Goal: Task Accomplishment & Management: Manage account settings

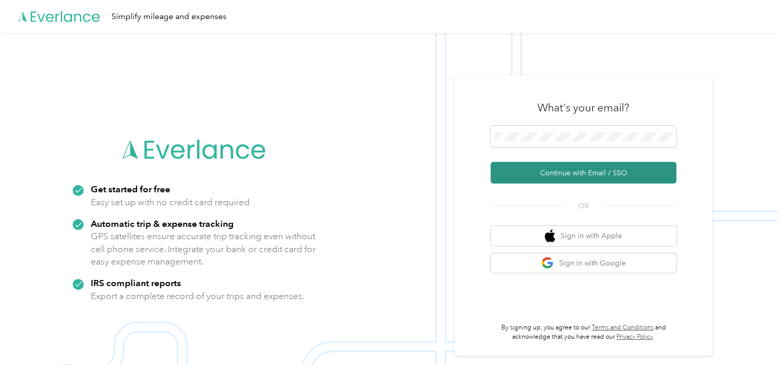
click at [541, 177] on button "Continue with Email / SSO" at bounding box center [583, 173] width 186 height 22
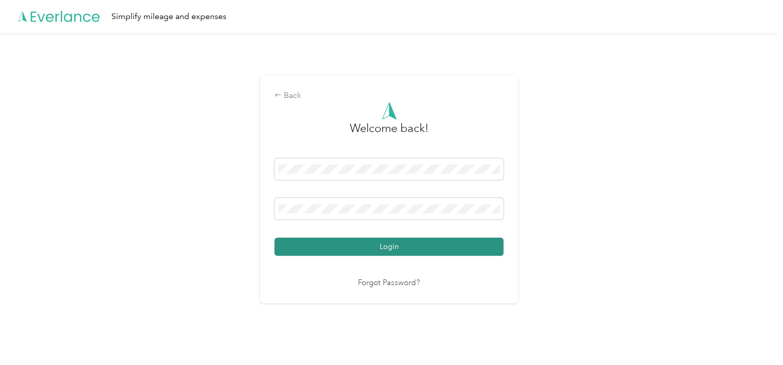
click at [413, 250] on button "Login" at bounding box center [388, 247] width 229 height 18
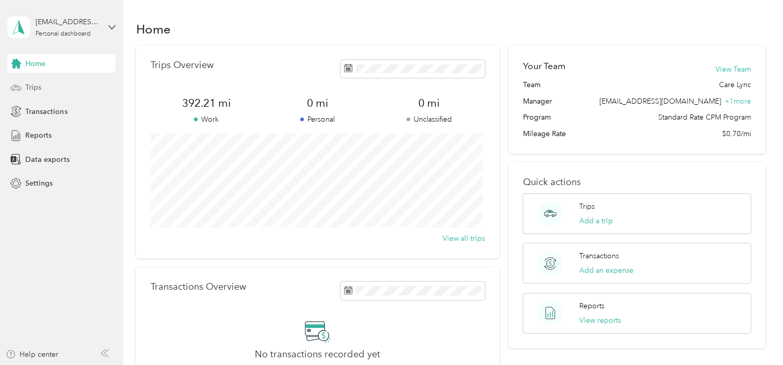
click at [35, 87] on span "Trips" at bounding box center [33, 87] width 16 height 11
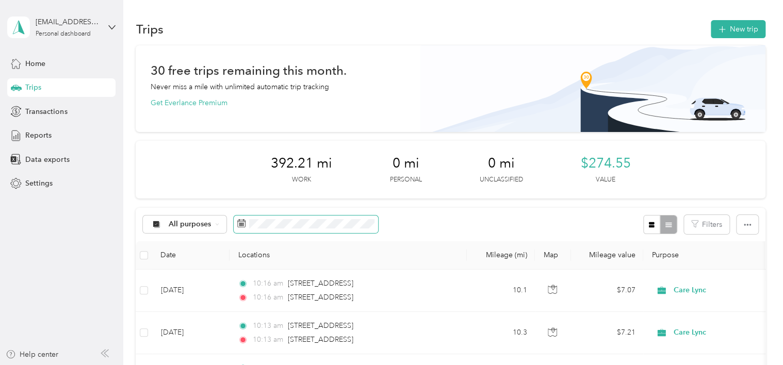
click at [287, 232] on span at bounding box center [306, 224] width 144 height 18
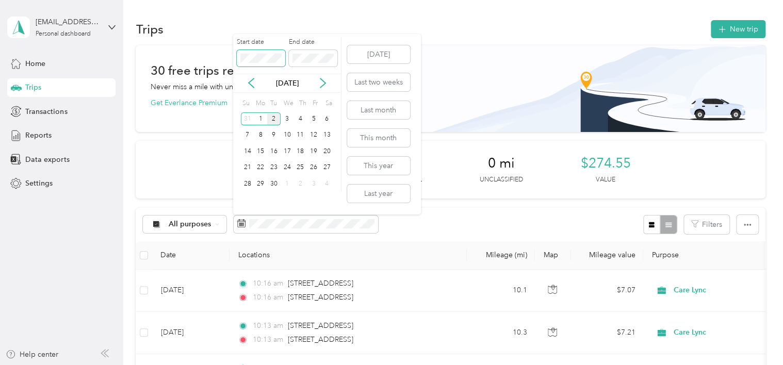
click at [234, 56] on div "Start date End date" at bounding box center [287, 56] width 108 height 36
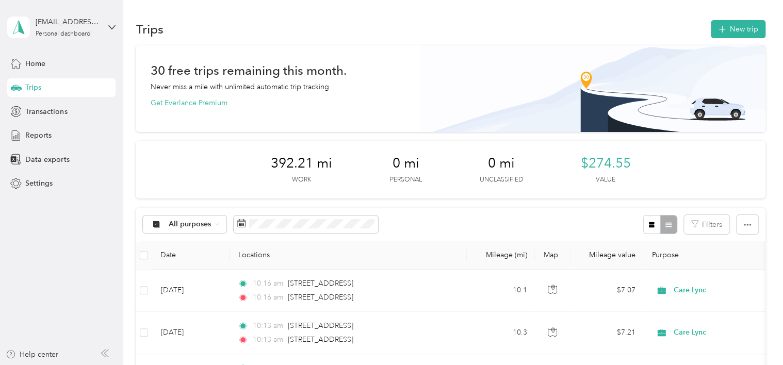
click at [190, 149] on div "392.21 mi Work 0 mi Personal 0 mi Unclassified $274.55 Value" at bounding box center [450, 170] width 629 height 58
click at [730, 34] on button "New trip" at bounding box center [737, 29] width 55 height 18
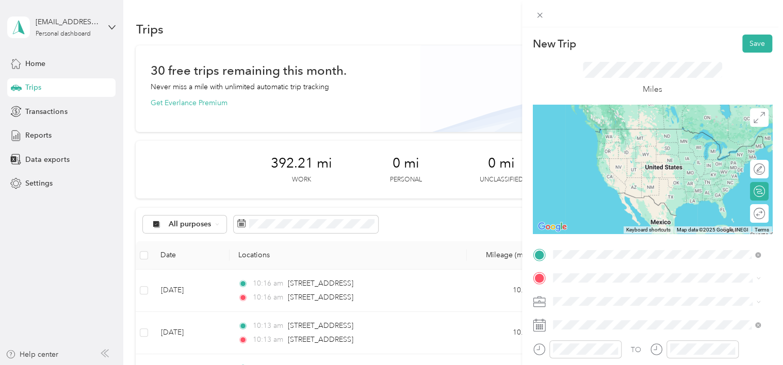
click at [623, 134] on span "[STREET_ADDRESS][US_STATE]" at bounding box center [623, 128] width 103 height 9
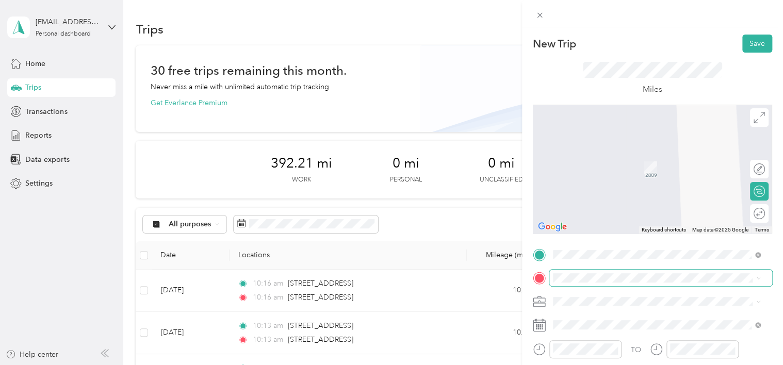
click at [599, 283] on span at bounding box center [660, 278] width 223 height 16
click at [663, 170] on ol "From search results [STREET_ADDRESS][US_STATE] [GEOGRAPHIC_DATA] [GEOGRAPHIC_DA…" at bounding box center [656, 196] width 215 height 144
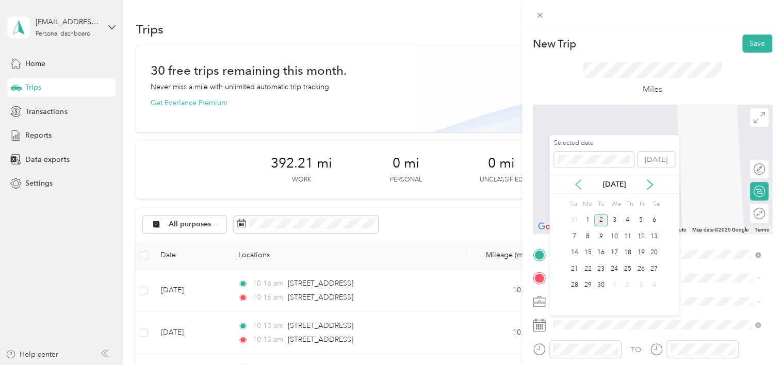
click at [578, 187] on icon at bounding box center [577, 184] width 5 height 9
click at [613, 266] on div "20" at bounding box center [613, 268] width 13 height 13
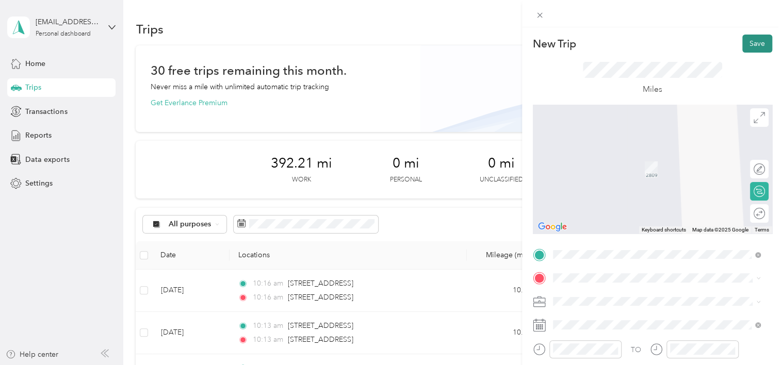
click at [751, 45] on button "Save" at bounding box center [757, 44] width 30 height 18
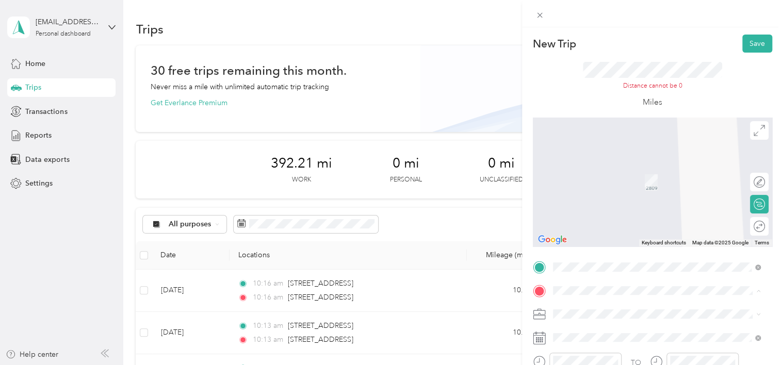
click at [598, 173] on div "[STREET_ADDRESS][US_STATE]" at bounding box center [656, 166] width 201 height 14
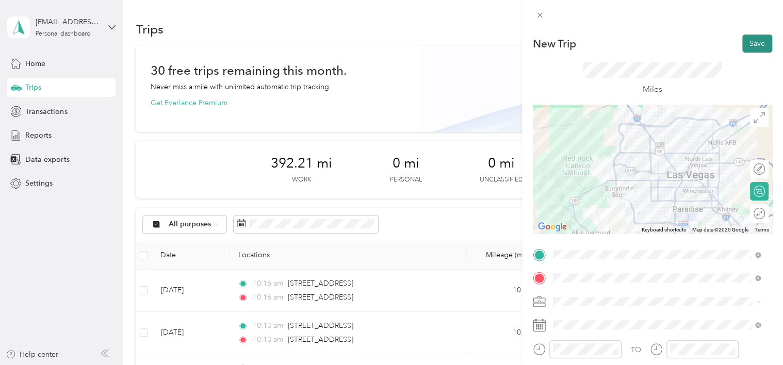
click at [742, 46] on button "Save" at bounding box center [757, 44] width 30 height 18
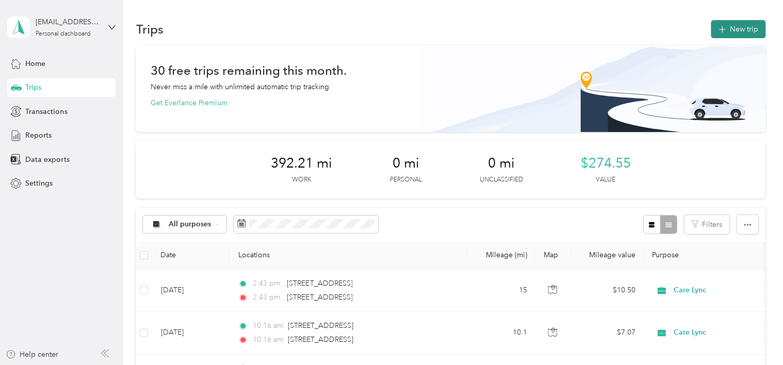
click at [732, 31] on button "New trip" at bounding box center [737, 29] width 55 height 18
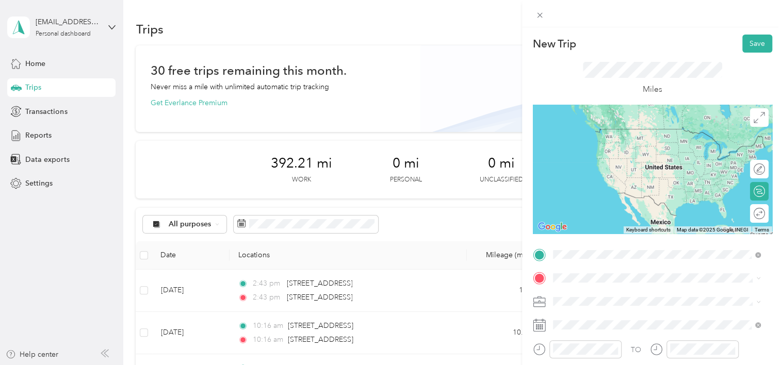
click at [675, 134] on span "[STREET_ADDRESS][US_STATE]" at bounding box center [623, 128] width 103 height 9
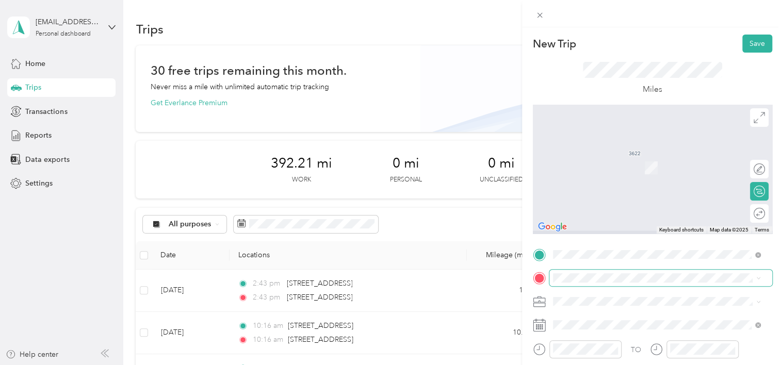
click at [619, 271] on span at bounding box center [660, 278] width 223 height 16
click at [624, 160] on div "[STREET_ADDRESS][US_STATE]" at bounding box center [656, 153] width 201 height 14
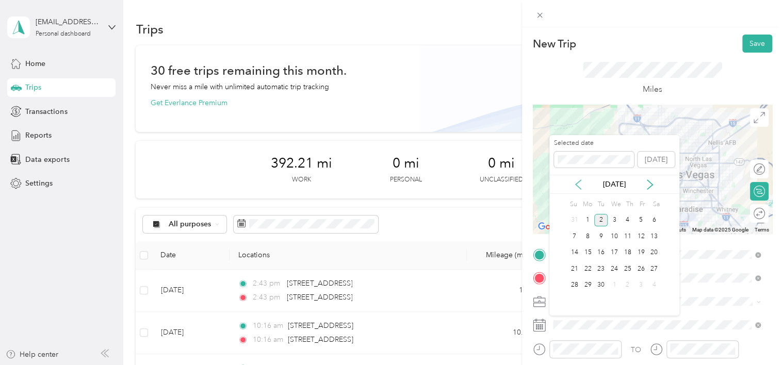
click at [576, 182] on icon at bounding box center [577, 184] width 5 height 9
click at [612, 266] on div "20" at bounding box center [613, 268] width 13 height 13
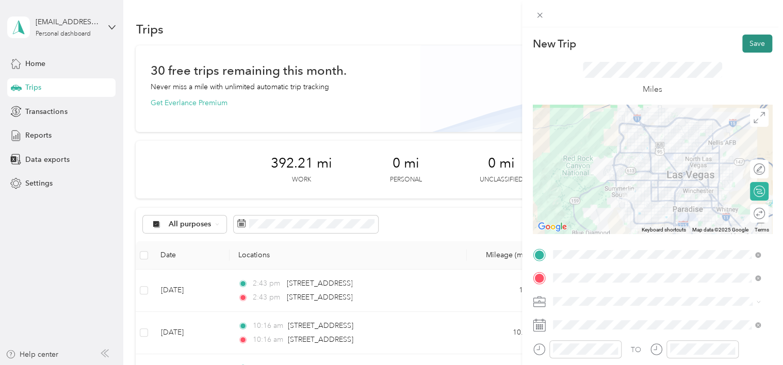
click at [747, 47] on button "Save" at bounding box center [757, 44] width 30 height 18
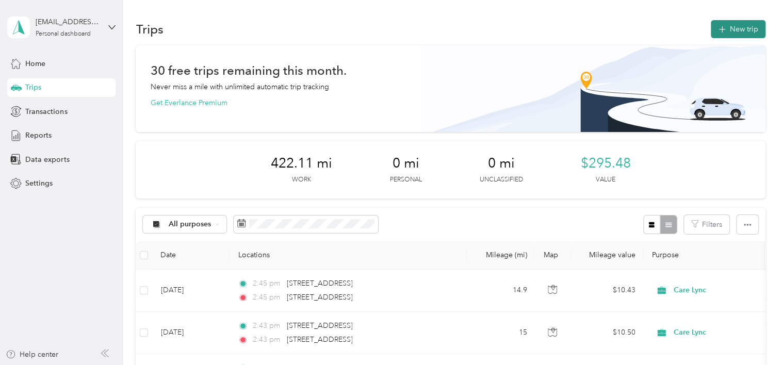
click at [748, 29] on button "New trip" at bounding box center [737, 29] width 55 height 18
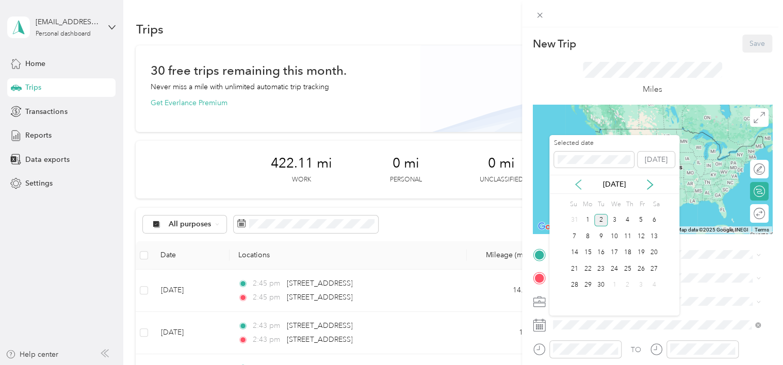
click at [577, 182] on icon at bounding box center [577, 184] width 5 height 9
click at [621, 267] on div "21" at bounding box center [627, 268] width 13 height 13
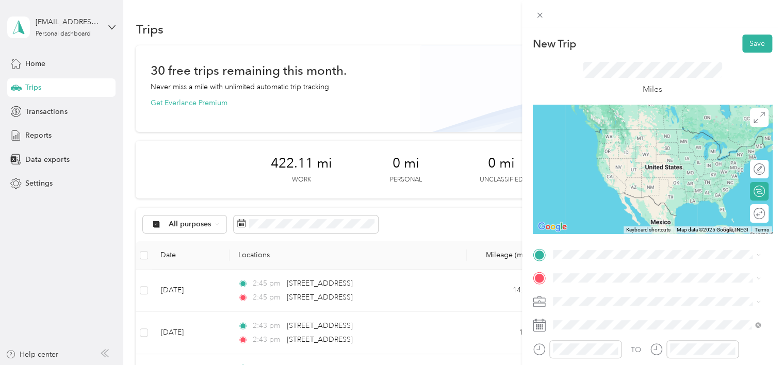
click at [607, 132] on span "[STREET_ADDRESS][US_STATE]" at bounding box center [623, 127] width 103 height 9
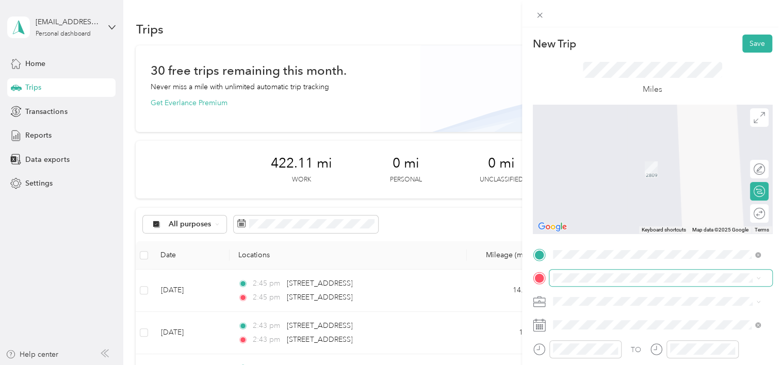
click at [584, 272] on span at bounding box center [660, 278] width 223 height 16
click at [642, 196] on span "[STREET_ADDRESS][US_STATE]" at bounding box center [623, 191] width 103 height 9
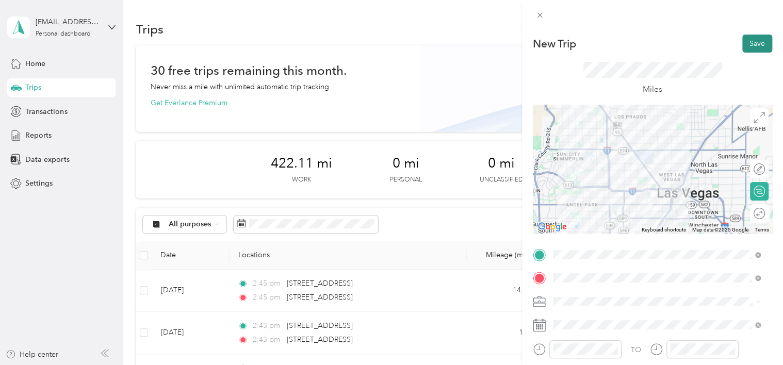
click at [747, 37] on button "Save" at bounding box center [757, 44] width 30 height 18
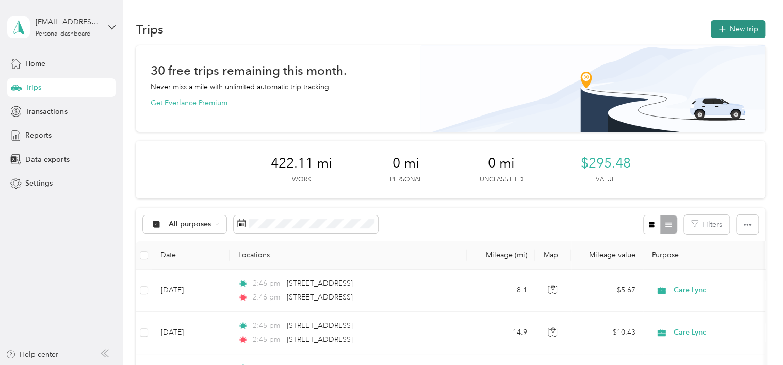
click at [732, 32] on button "New trip" at bounding box center [737, 29] width 55 height 18
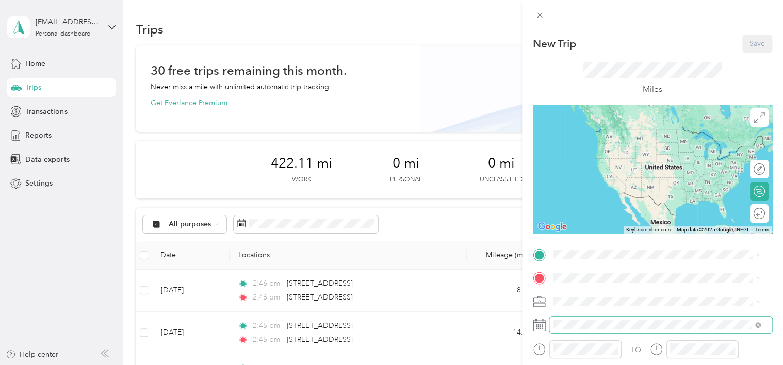
click at [571, 317] on span at bounding box center [660, 325] width 223 height 16
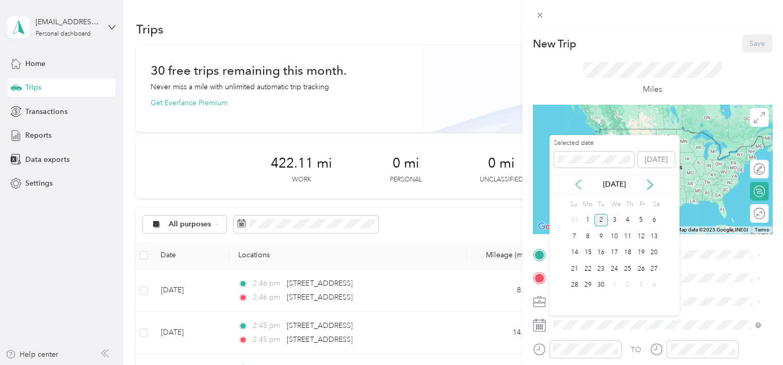
click at [583, 188] on icon at bounding box center [578, 184] width 10 height 10
click at [626, 264] on div "21" at bounding box center [627, 268] width 13 height 13
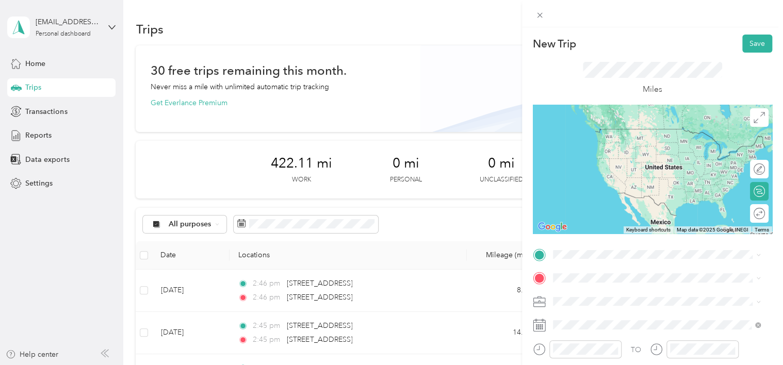
click at [628, 130] on span "[STREET_ADDRESS][US_STATE]" at bounding box center [623, 127] width 103 height 9
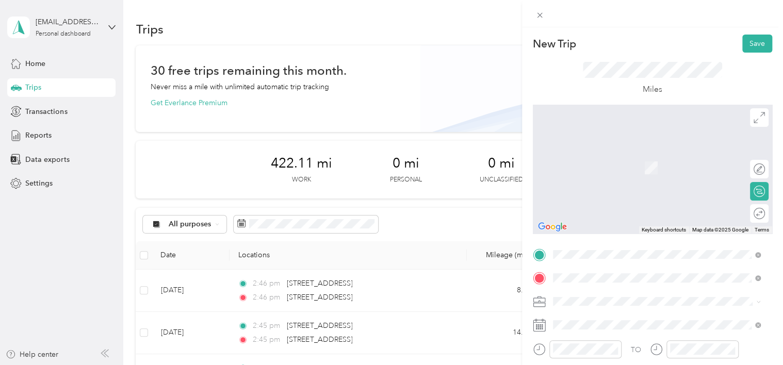
click at [617, 157] on span "[STREET_ADDRESS][US_STATE]" at bounding box center [623, 152] width 103 height 9
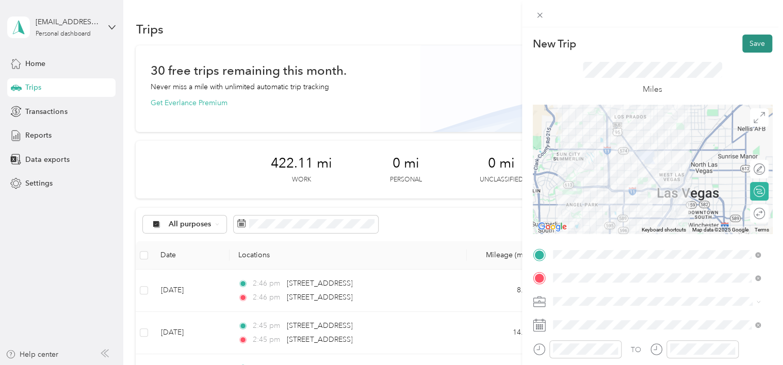
click at [742, 42] on button "Save" at bounding box center [757, 44] width 30 height 18
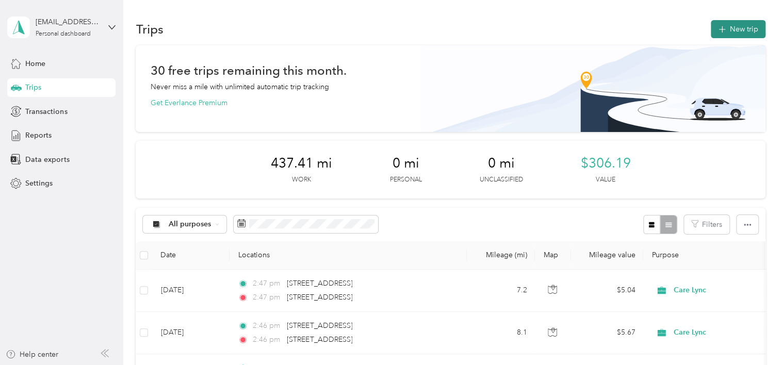
click at [736, 33] on button "New trip" at bounding box center [737, 29] width 55 height 18
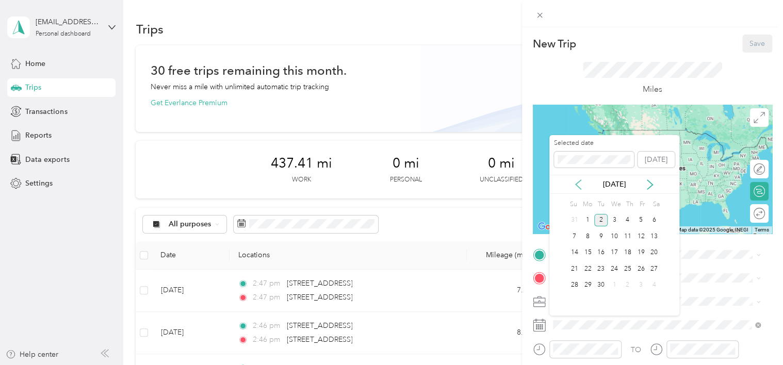
click at [580, 184] on icon at bounding box center [578, 184] width 10 height 10
click at [590, 285] on div "25" at bounding box center [586, 285] width 13 height 13
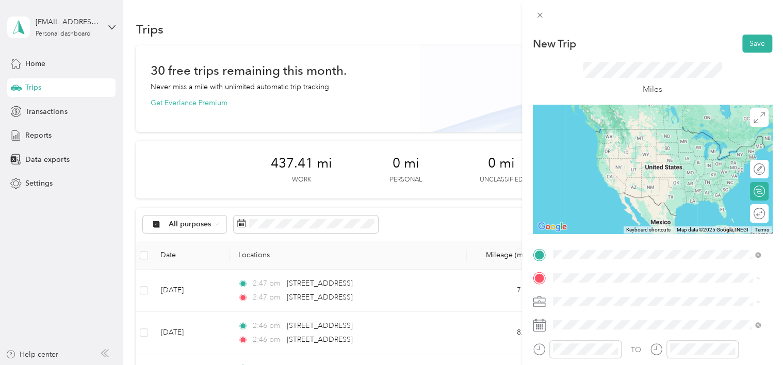
click at [628, 134] on span "[STREET_ADDRESS][US_STATE]" at bounding box center [623, 128] width 103 height 9
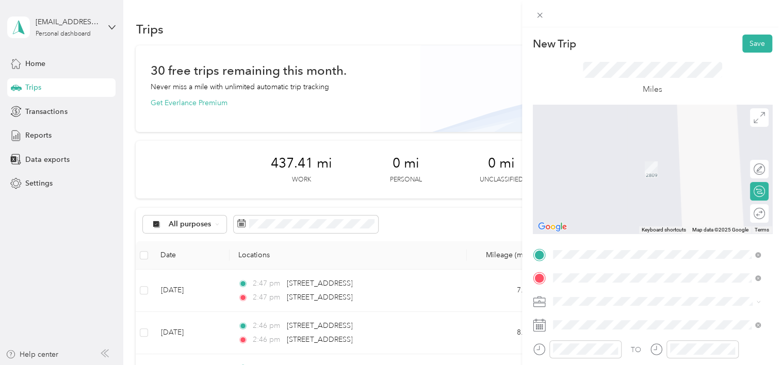
click at [611, 347] on li "[STREET_ADDRESS][US_STATE]" at bounding box center [656, 336] width 215 height 21
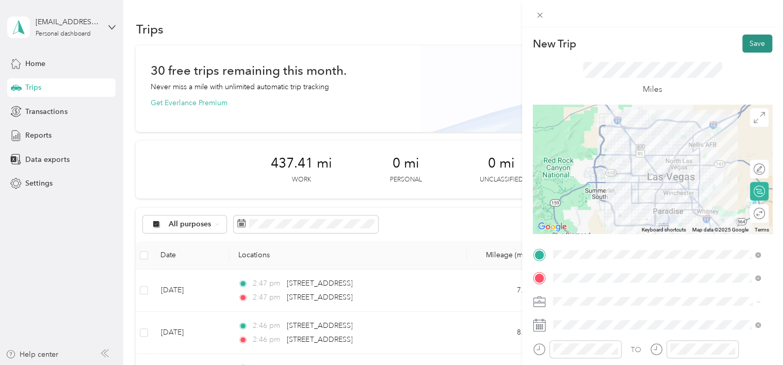
click at [751, 46] on button "Save" at bounding box center [757, 44] width 30 height 18
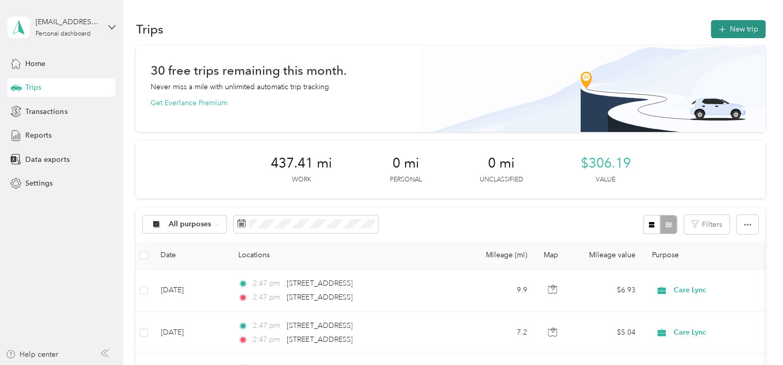
click at [720, 27] on icon "button" at bounding box center [722, 30] width 12 height 12
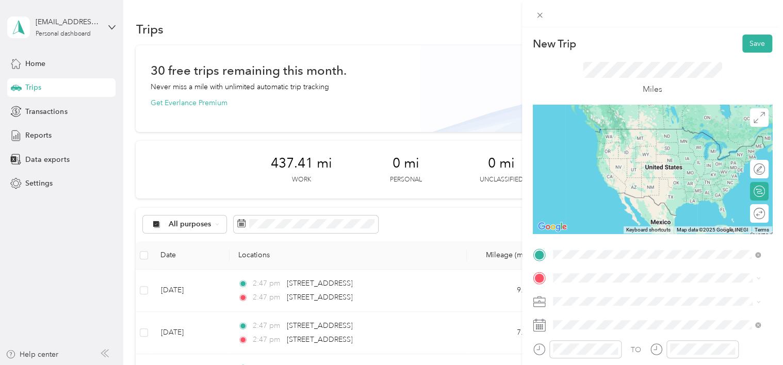
click at [602, 155] on span "[STREET_ADDRESS][US_STATE]" at bounding box center [623, 149] width 103 height 9
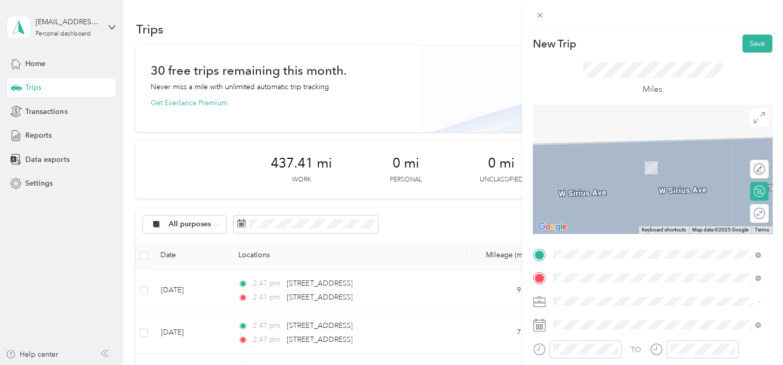
click at [617, 157] on span "[STREET_ADDRESS][US_STATE]" at bounding box center [623, 152] width 103 height 9
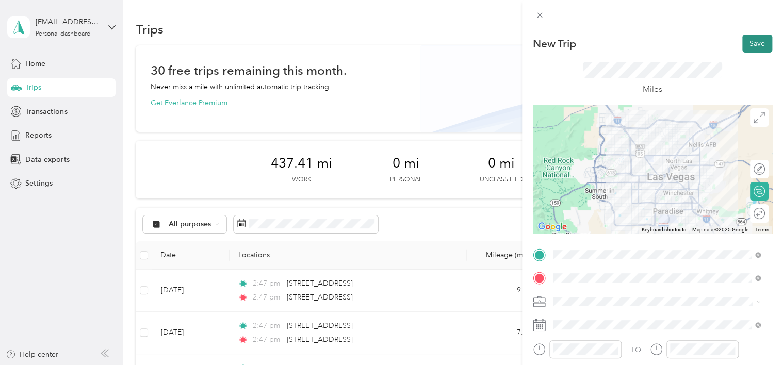
click at [743, 39] on button "Save" at bounding box center [757, 44] width 30 height 18
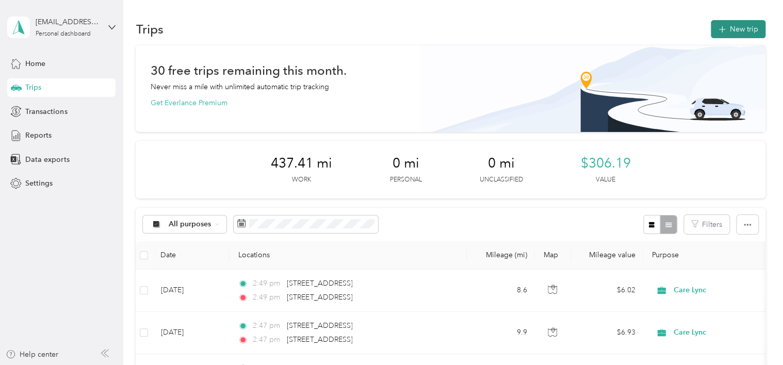
click at [723, 27] on button "New trip" at bounding box center [737, 29] width 55 height 18
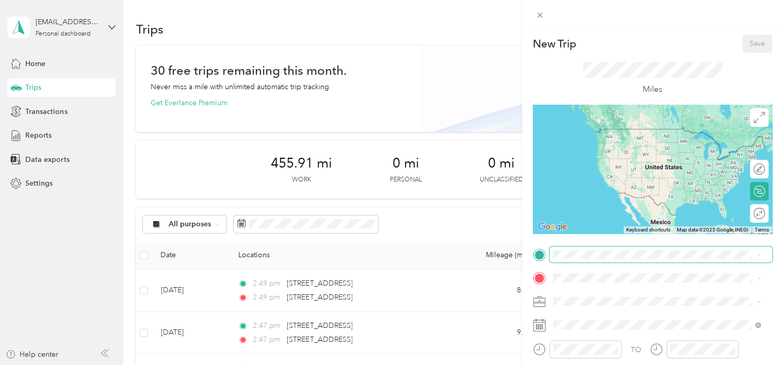
click at [558, 260] on span at bounding box center [660, 254] width 223 height 16
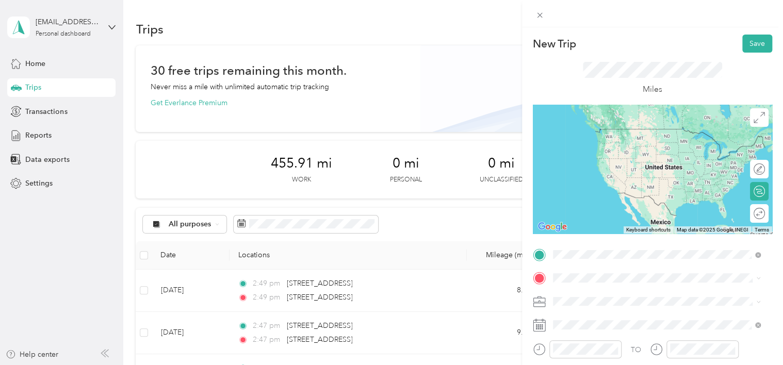
click at [601, 130] on span "[STREET_ADDRESS][US_STATE]" at bounding box center [623, 128] width 103 height 9
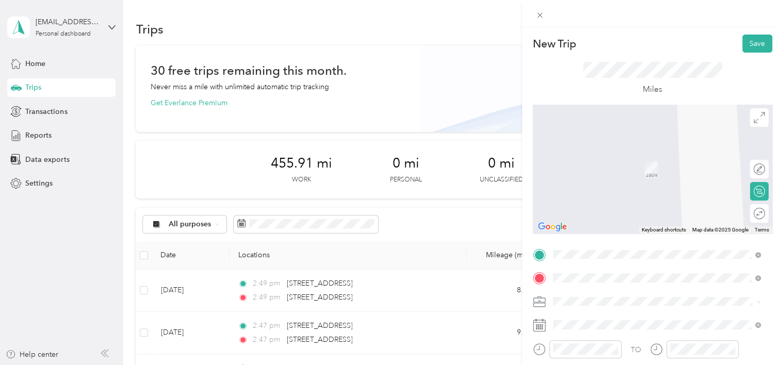
click at [625, 160] on div "[STREET_ADDRESS][PERSON_NAME][US_STATE]" at bounding box center [656, 153] width 201 height 14
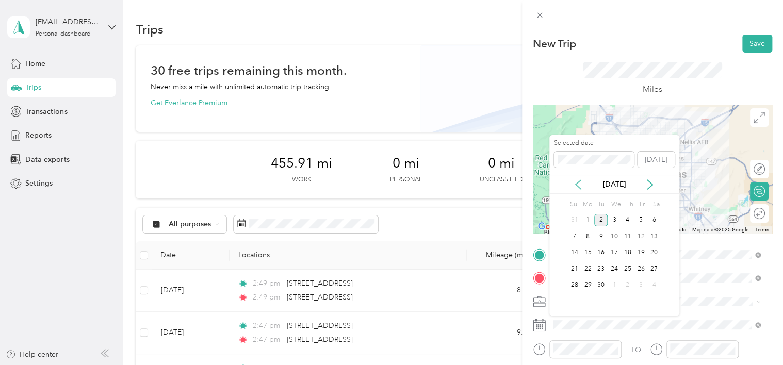
click at [578, 181] on icon at bounding box center [577, 184] width 5 height 9
click at [603, 281] on div "26" at bounding box center [600, 285] width 13 height 13
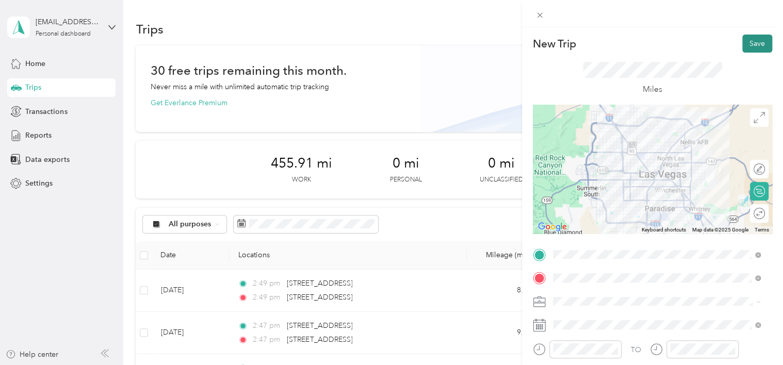
click at [750, 43] on button "Save" at bounding box center [757, 44] width 30 height 18
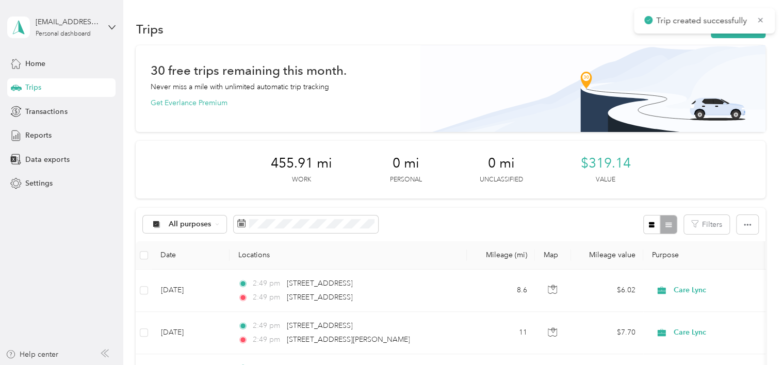
scroll to position [52, 0]
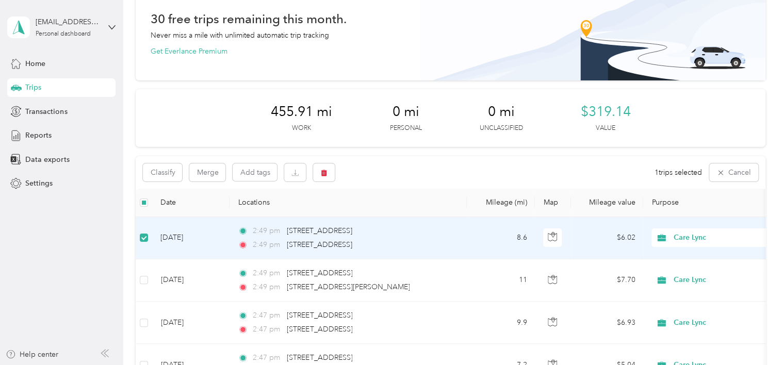
drag, startPoint x: 254, startPoint y: 241, endPoint x: 227, endPoint y: 243, distance: 26.4
click at [221, 245] on td "[DATE]" at bounding box center [190, 238] width 77 height 42
click at [319, 234] on span "[STREET_ADDRESS]" at bounding box center [319, 230] width 65 height 9
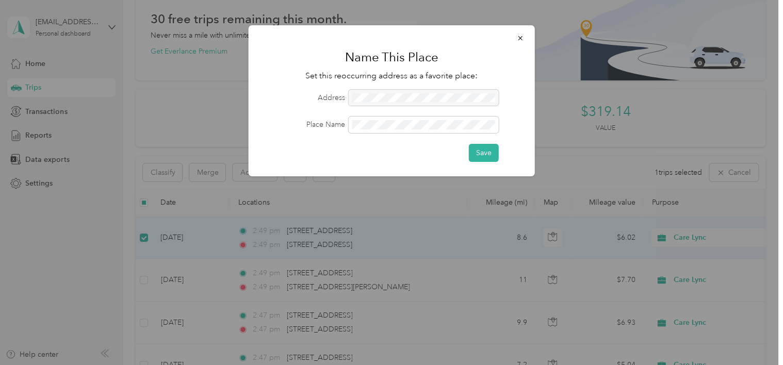
click at [429, 218] on div at bounding box center [391, 182] width 783 height 365
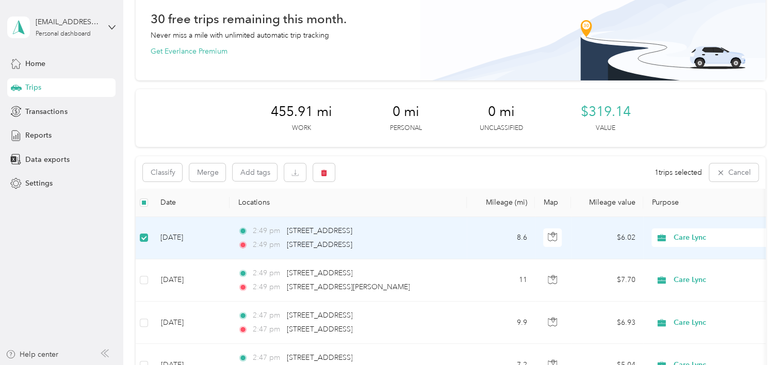
click at [181, 236] on td "[DATE]" at bounding box center [190, 238] width 77 height 42
click at [181, 237] on td "[DATE]" at bounding box center [190, 238] width 77 height 42
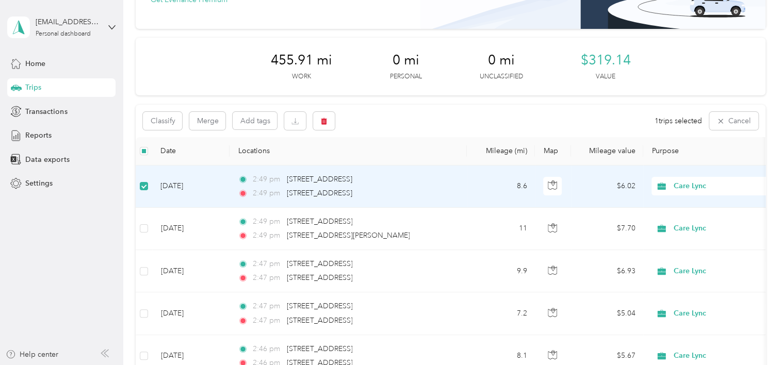
click at [597, 180] on td "$6.02" at bounding box center [607, 186] width 72 height 42
click at [352, 178] on span "[STREET_ADDRESS]" at bounding box center [319, 179] width 65 height 9
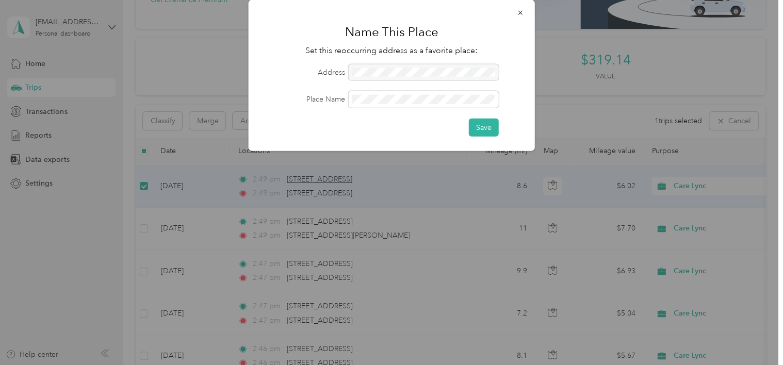
click at [384, 364] on div "Click to name as a Favorite Place Name This Place Set this reoccurring address …" at bounding box center [388, 365] width 777 height 0
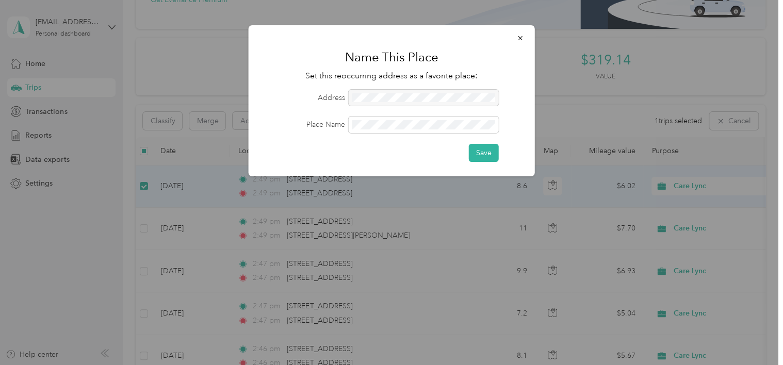
drag, startPoint x: 384, startPoint y: 178, endPoint x: 425, endPoint y: 192, distance: 43.4
click at [425, 192] on div at bounding box center [391, 182] width 783 height 365
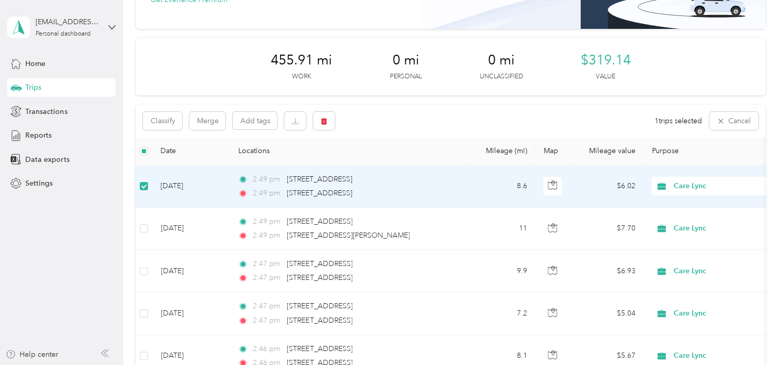
click at [187, 186] on td "[DATE]" at bounding box center [190, 186] width 77 height 42
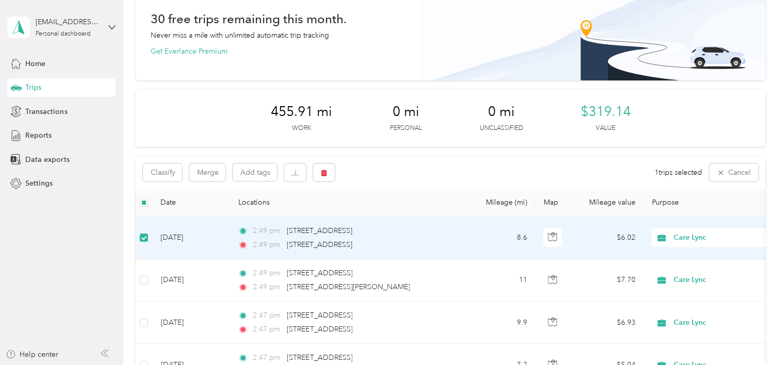
drag, startPoint x: 376, startPoint y: 252, endPoint x: 138, endPoint y: 238, distance: 238.1
click at [138, 238] on td at bounding box center [144, 238] width 16 height 42
click at [726, 171] on button "Cancel" at bounding box center [733, 172] width 49 height 18
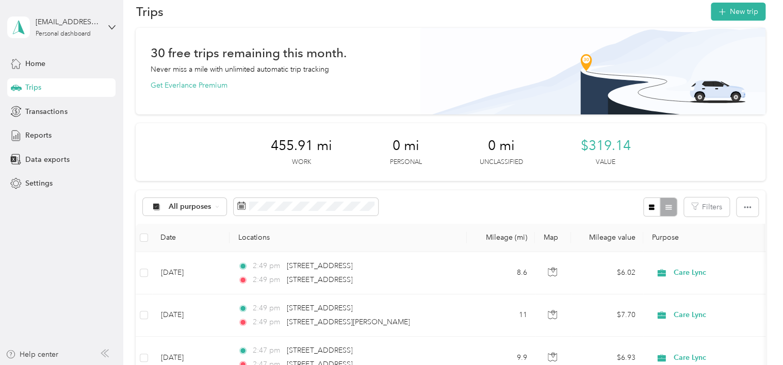
scroll to position [0, 0]
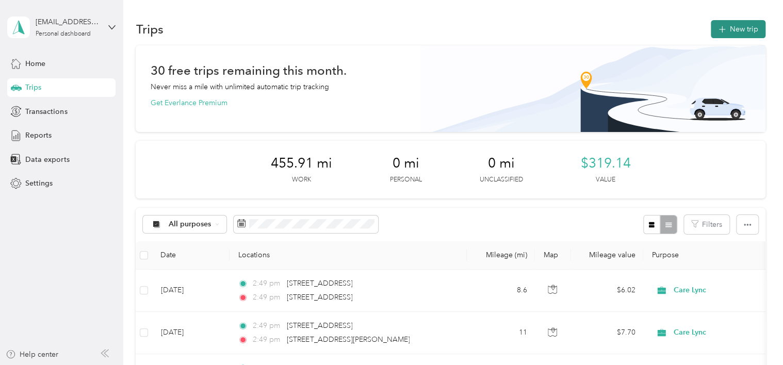
click at [725, 31] on button "New trip" at bounding box center [737, 29] width 55 height 18
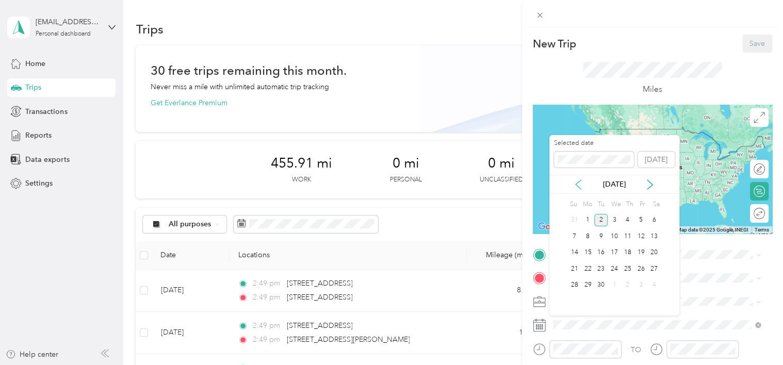
click at [577, 179] on icon at bounding box center [578, 184] width 10 height 10
click at [588, 283] on div "25" at bounding box center [586, 285] width 13 height 13
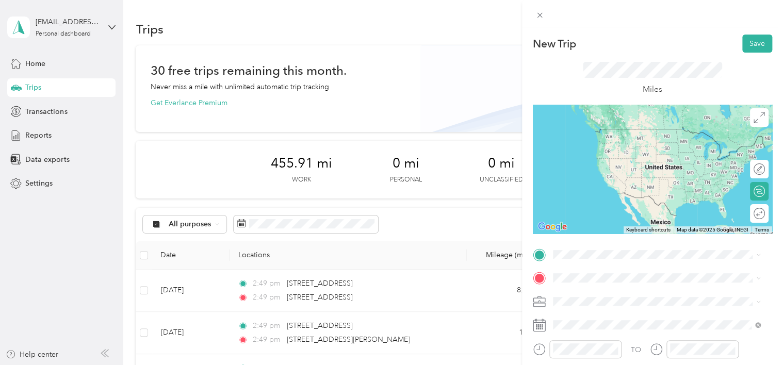
click at [426, 215] on div "New Trip Save This trip cannot be edited because it is either under review, app…" at bounding box center [391, 182] width 783 height 365
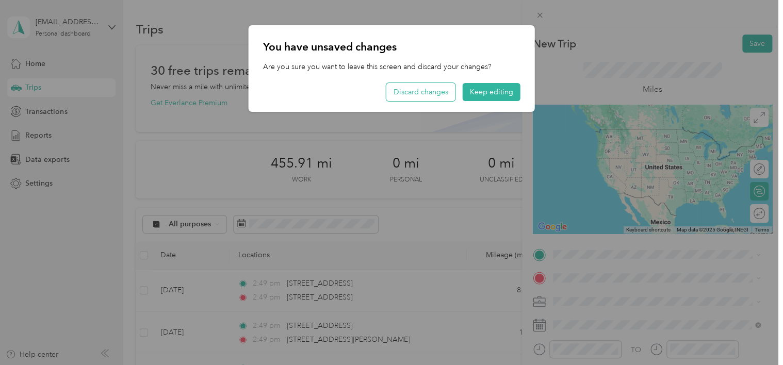
click at [418, 95] on button "Discard changes" at bounding box center [420, 92] width 69 height 18
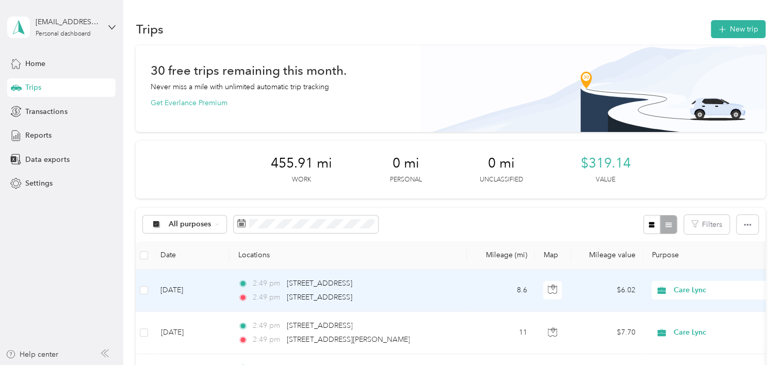
click at [202, 293] on td "[DATE]" at bounding box center [190, 291] width 77 height 42
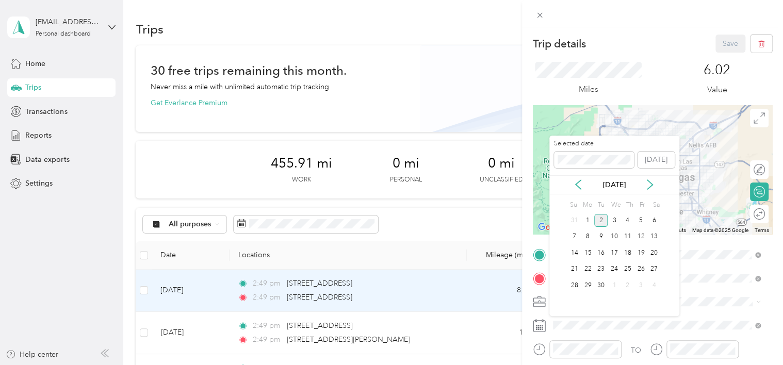
click at [572, 186] on div "[DATE]" at bounding box center [614, 184] width 130 height 11
click at [584, 181] on div "[DATE]" at bounding box center [614, 184] width 130 height 11
click at [581, 177] on div "[DATE]" at bounding box center [614, 184] width 130 height 19
click at [580, 184] on icon at bounding box center [578, 184] width 10 height 10
click at [589, 281] on div "25" at bounding box center [586, 285] width 13 height 13
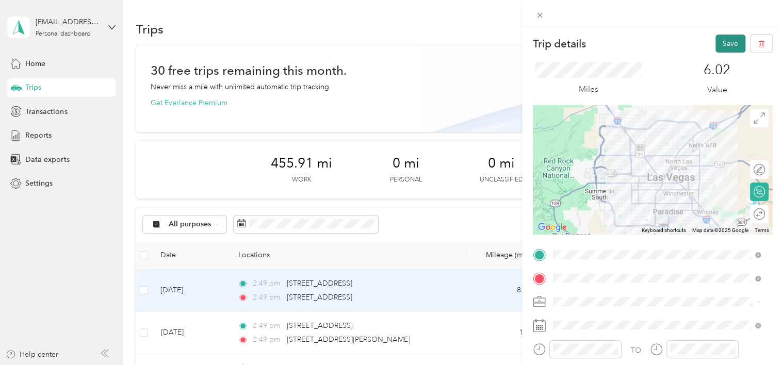
click at [728, 41] on button "Save" at bounding box center [730, 44] width 30 height 18
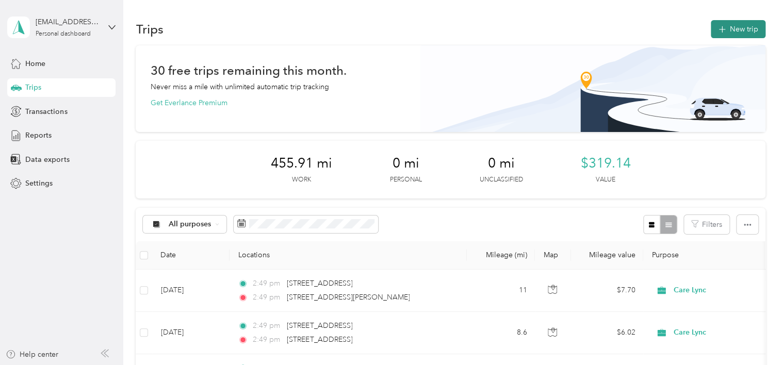
click at [744, 27] on button "New trip" at bounding box center [737, 29] width 55 height 18
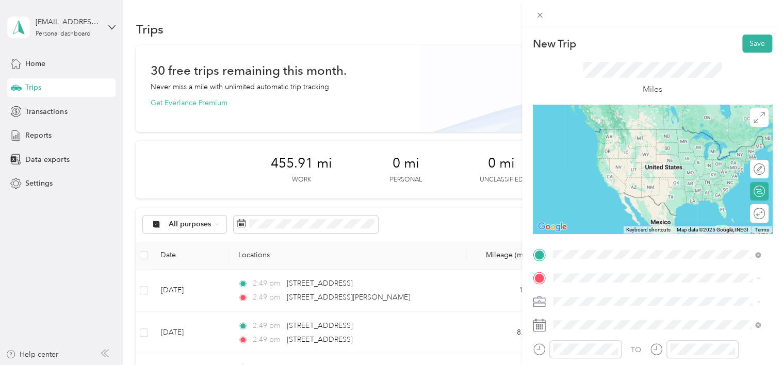
click at [600, 129] on span "[STREET_ADDRESS][PERSON_NAME][US_STATE]" at bounding box center [652, 128] width 160 height 9
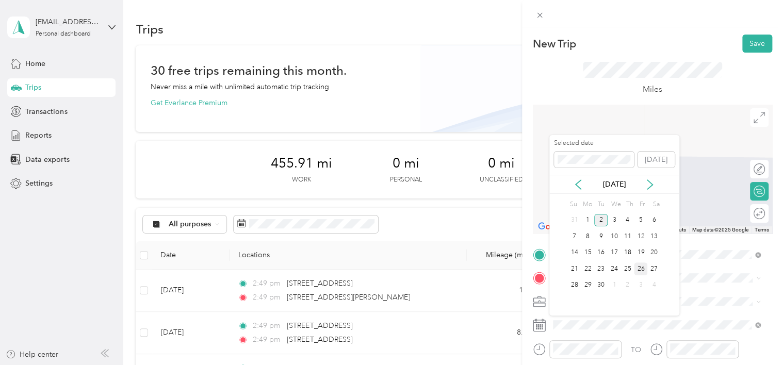
click at [639, 264] on div "26" at bounding box center [640, 268] width 13 height 13
click at [581, 184] on icon at bounding box center [578, 184] width 10 height 10
click at [649, 186] on icon at bounding box center [649, 184] width 10 height 10
click at [602, 286] on div "26" at bounding box center [600, 285] width 13 height 13
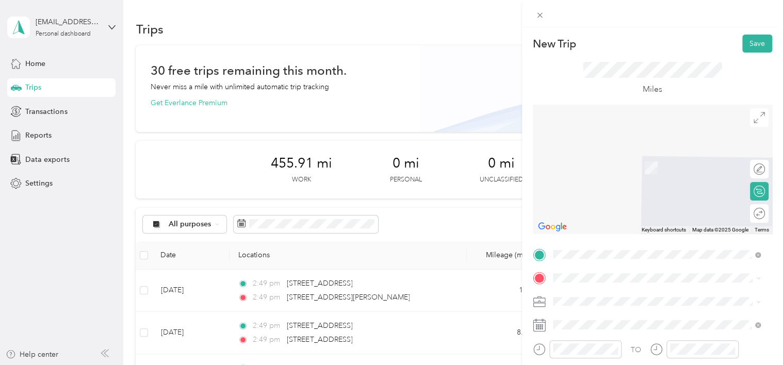
click at [602, 148] on span "[STREET_ADDRESS][US_STATE]" at bounding box center [623, 151] width 103 height 9
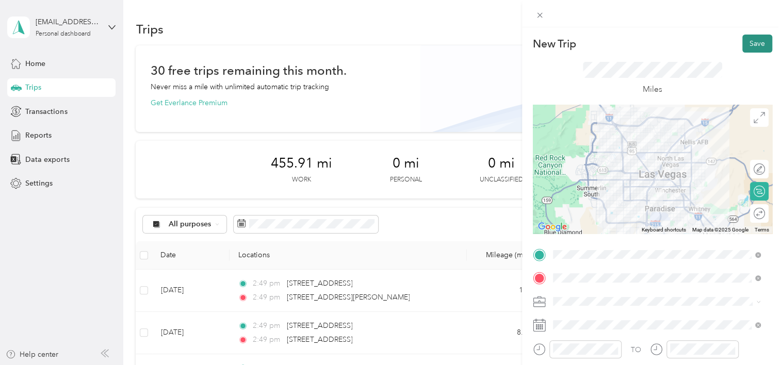
click at [751, 46] on button "Save" at bounding box center [757, 44] width 30 height 18
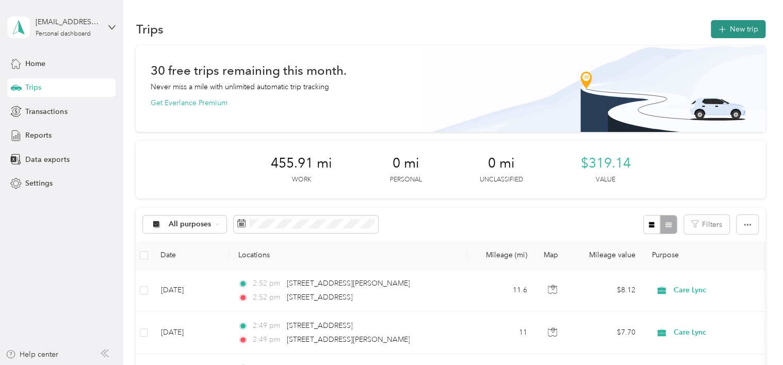
click at [746, 32] on button "New trip" at bounding box center [737, 29] width 55 height 18
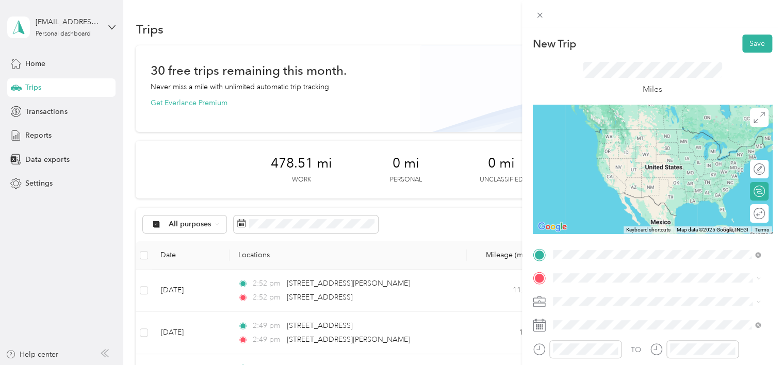
click at [591, 137] on div "[STREET_ADDRESS][US_STATE]" at bounding box center [656, 130] width 201 height 14
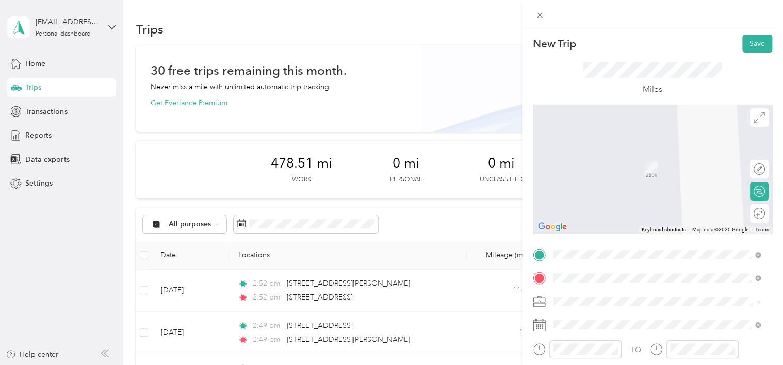
click at [606, 155] on span "[STREET_ADDRESS][PERSON_NAME][US_STATE]" at bounding box center [652, 152] width 160 height 9
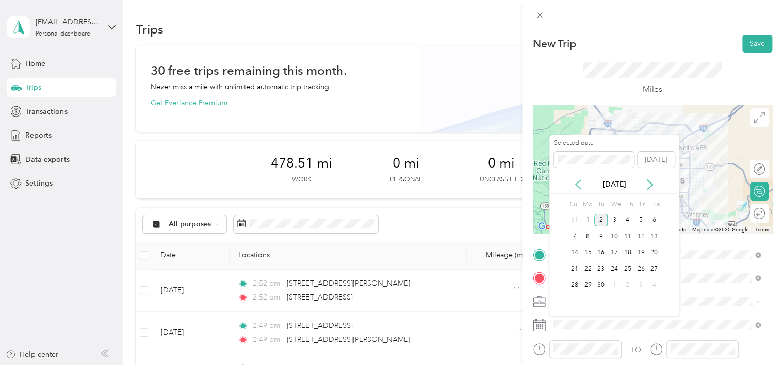
click at [580, 184] on icon at bounding box center [578, 184] width 10 height 10
click at [641, 280] on div "29" at bounding box center [640, 285] width 13 height 13
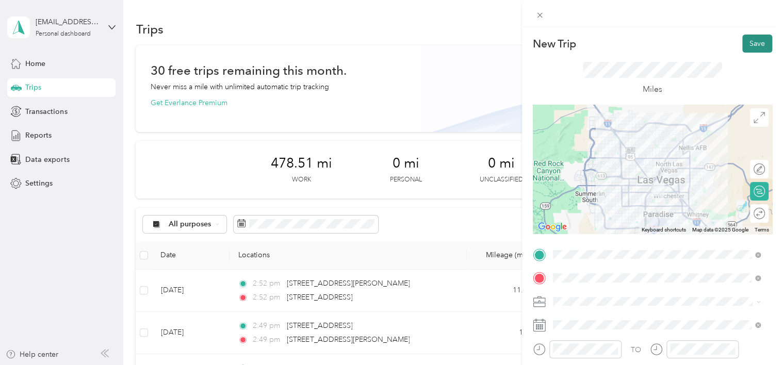
click at [742, 47] on button "Save" at bounding box center [757, 44] width 30 height 18
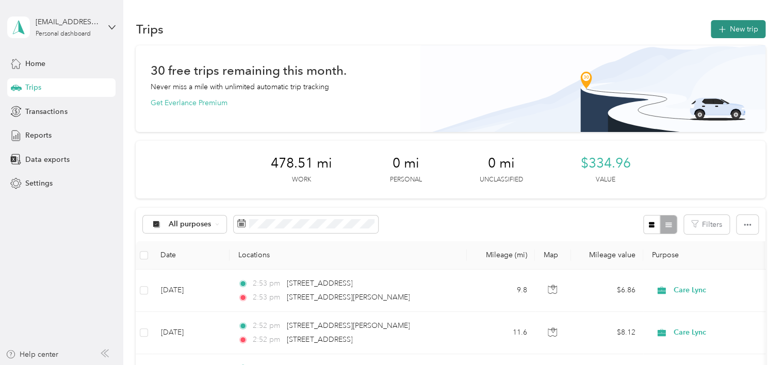
click at [713, 24] on button "New trip" at bounding box center [737, 29] width 55 height 18
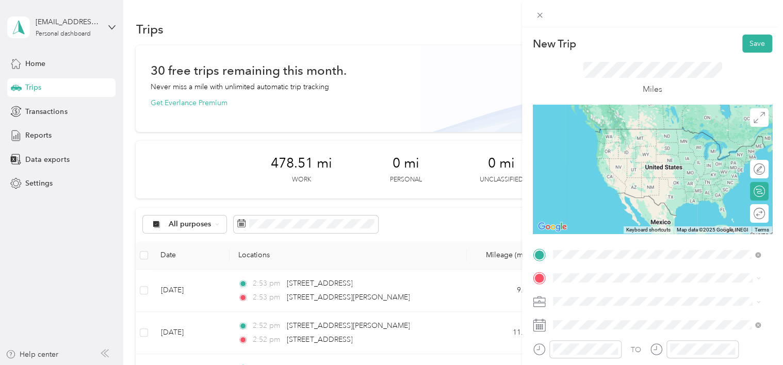
click at [633, 134] on span "[STREET_ADDRESS][PERSON_NAME][US_STATE]" at bounding box center [652, 128] width 160 height 9
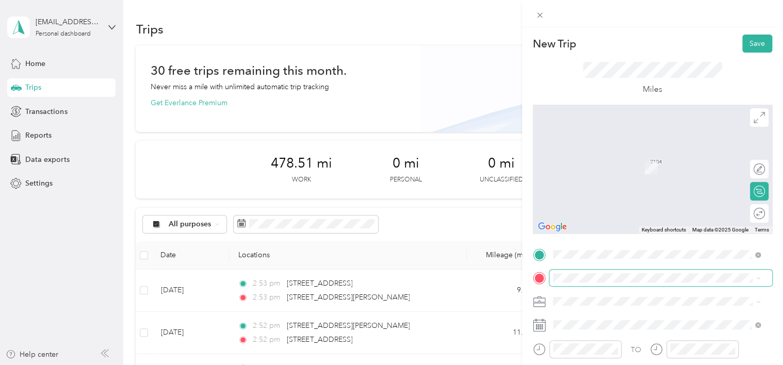
click at [590, 270] on span at bounding box center [660, 278] width 223 height 16
click at [607, 156] on span "[STREET_ADDRESS][US_STATE]" at bounding box center [623, 152] width 103 height 9
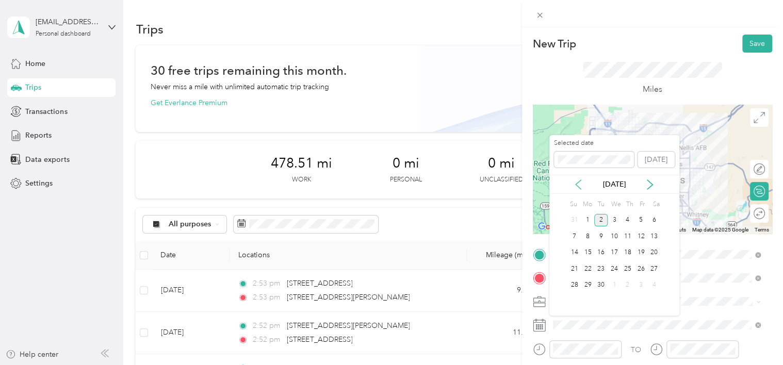
click at [579, 182] on icon at bounding box center [578, 184] width 10 height 10
click at [642, 280] on div "29" at bounding box center [640, 285] width 13 height 13
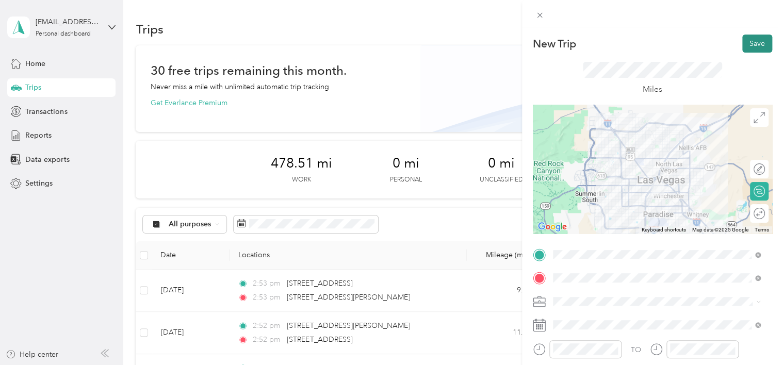
click at [742, 49] on button "Save" at bounding box center [757, 44] width 30 height 18
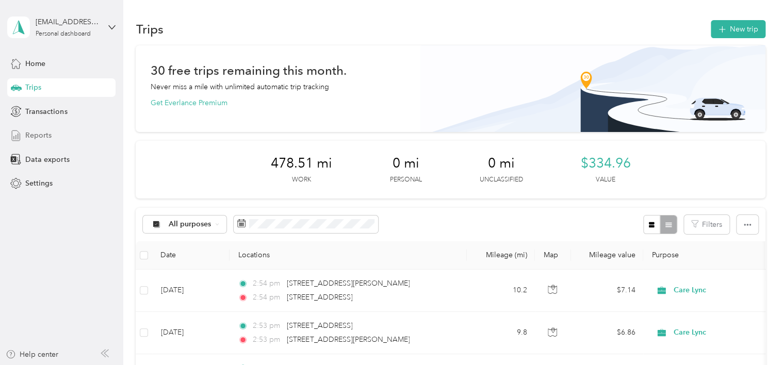
click at [40, 134] on span "Reports" at bounding box center [38, 135] width 26 height 11
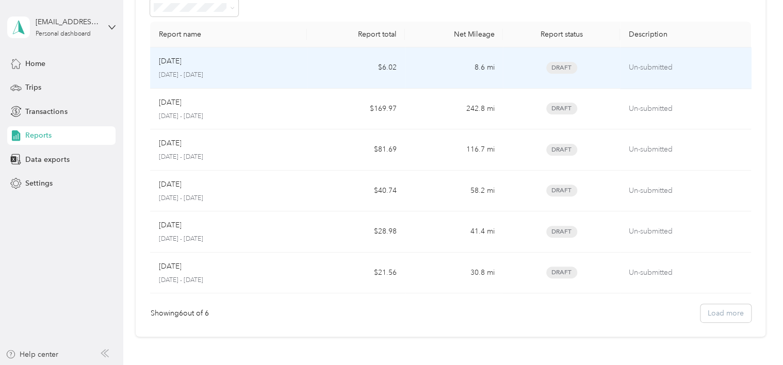
scroll to position [35, 0]
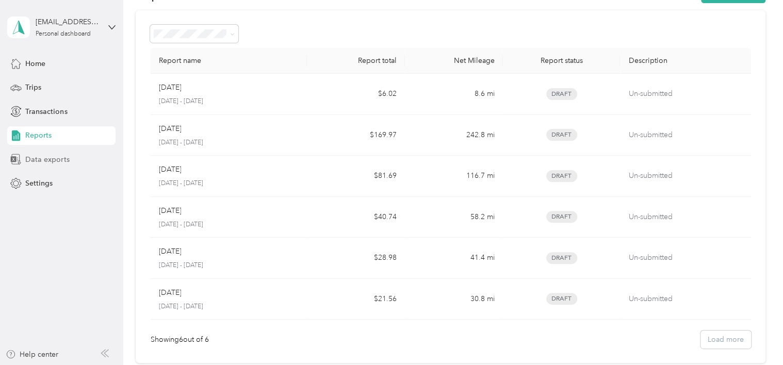
click at [60, 157] on span "Data exports" at bounding box center [47, 159] width 44 height 11
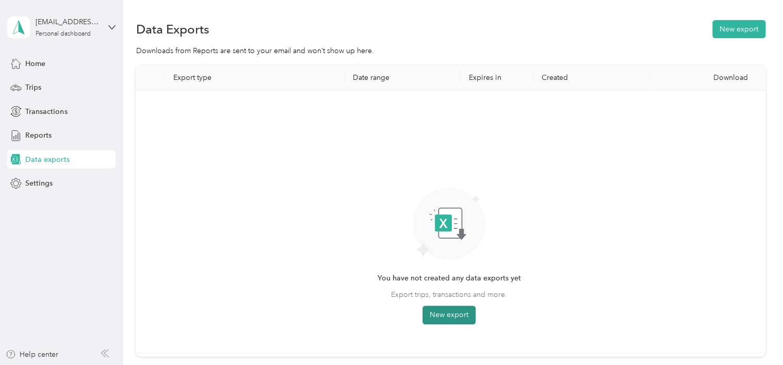
click at [437, 306] on button "New export" at bounding box center [448, 315] width 53 height 19
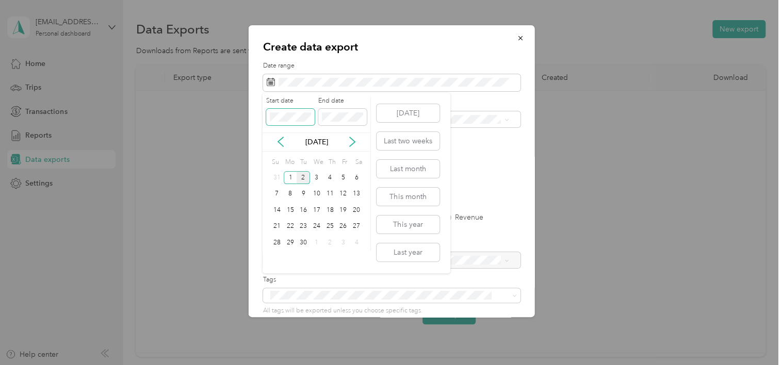
click at [262, 364] on div "Create data export Date range Purpose Advanced filters File format Excel CSV PD…" at bounding box center [388, 365] width 777 height 0
click at [272, 143] on div "[DATE]" at bounding box center [316, 142] width 108 height 11
click at [276, 142] on icon at bounding box center [280, 142] width 10 height 10
click at [342, 172] on div "1" at bounding box center [342, 177] width 13 height 13
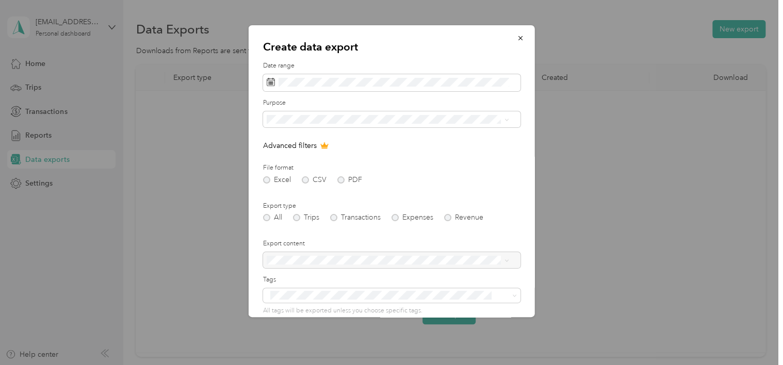
click at [506, 196] on form "Date range Purpose Advanced filters File format Excel CSV PDF Export type All T…" at bounding box center [391, 223] width 257 height 324
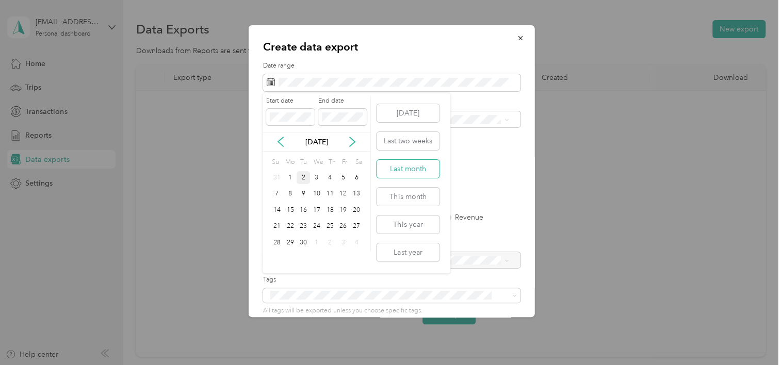
click at [406, 165] on button "Last month" at bounding box center [407, 169] width 63 height 18
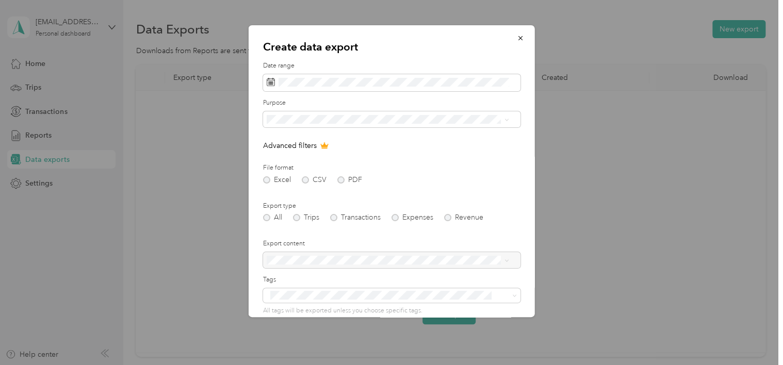
click at [267, 182] on div "Excel CSV PDF" at bounding box center [391, 179] width 257 height 7
click at [268, 179] on div "Excel CSV PDF" at bounding box center [391, 179] width 257 height 7
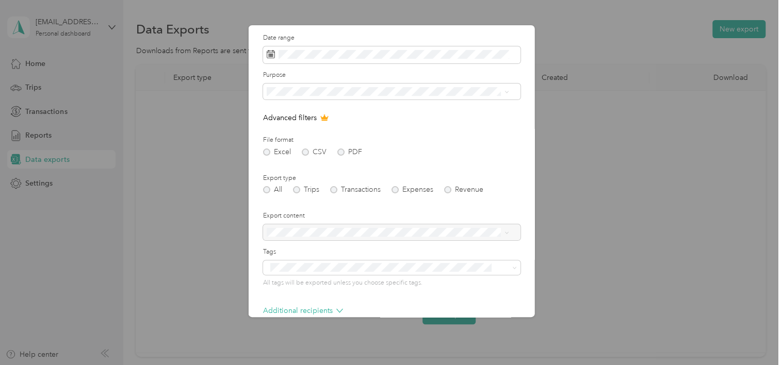
scroll to position [82, 0]
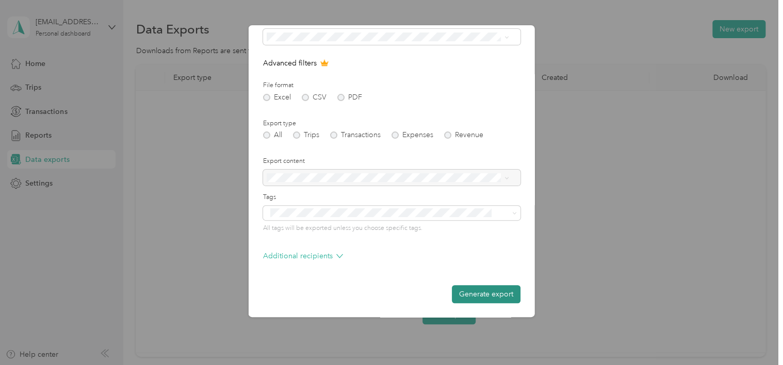
click at [474, 290] on button "Generate export" at bounding box center [486, 294] width 69 height 18
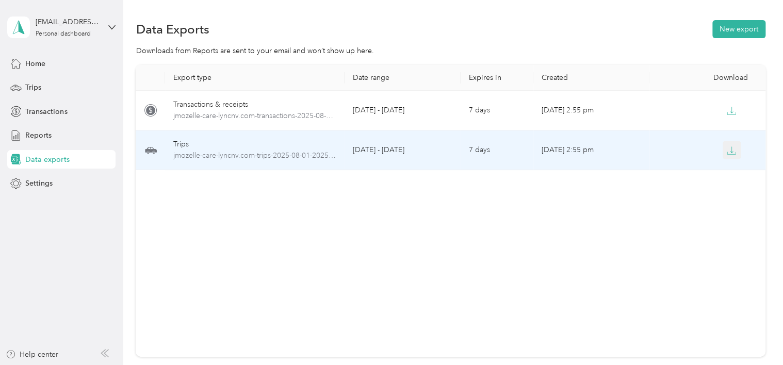
click at [726, 147] on icon "button" at bounding box center [730, 150] width 9 height 9
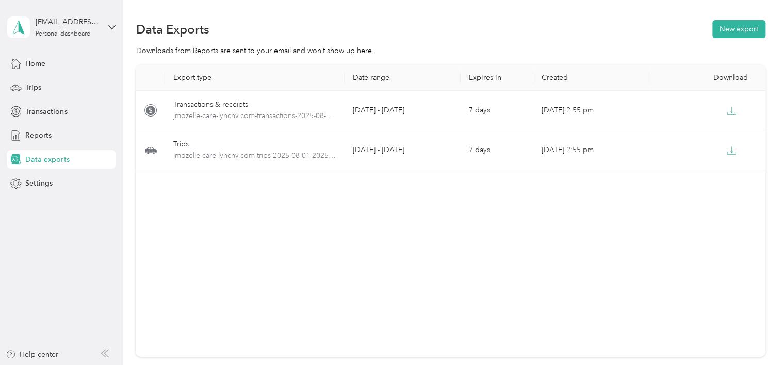
click at [476, 68] on th "Expires in" at bounding box center [496, 78] width 73 height 26
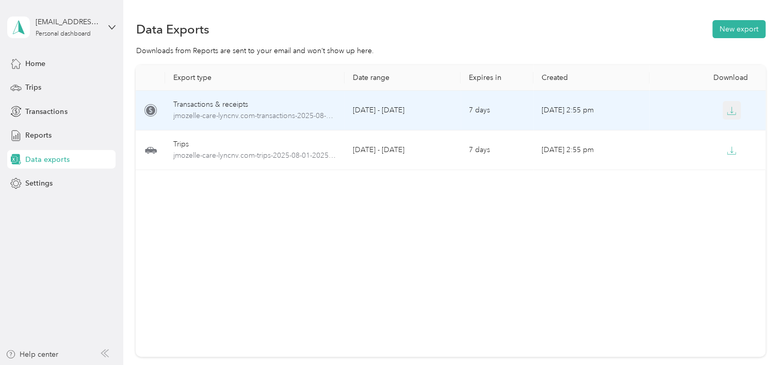
click at [728, 113] on icon "button" at bounding box center [730, 110] width 9 height 9
